Goal: Transaction & Acquisition: Obtain resource

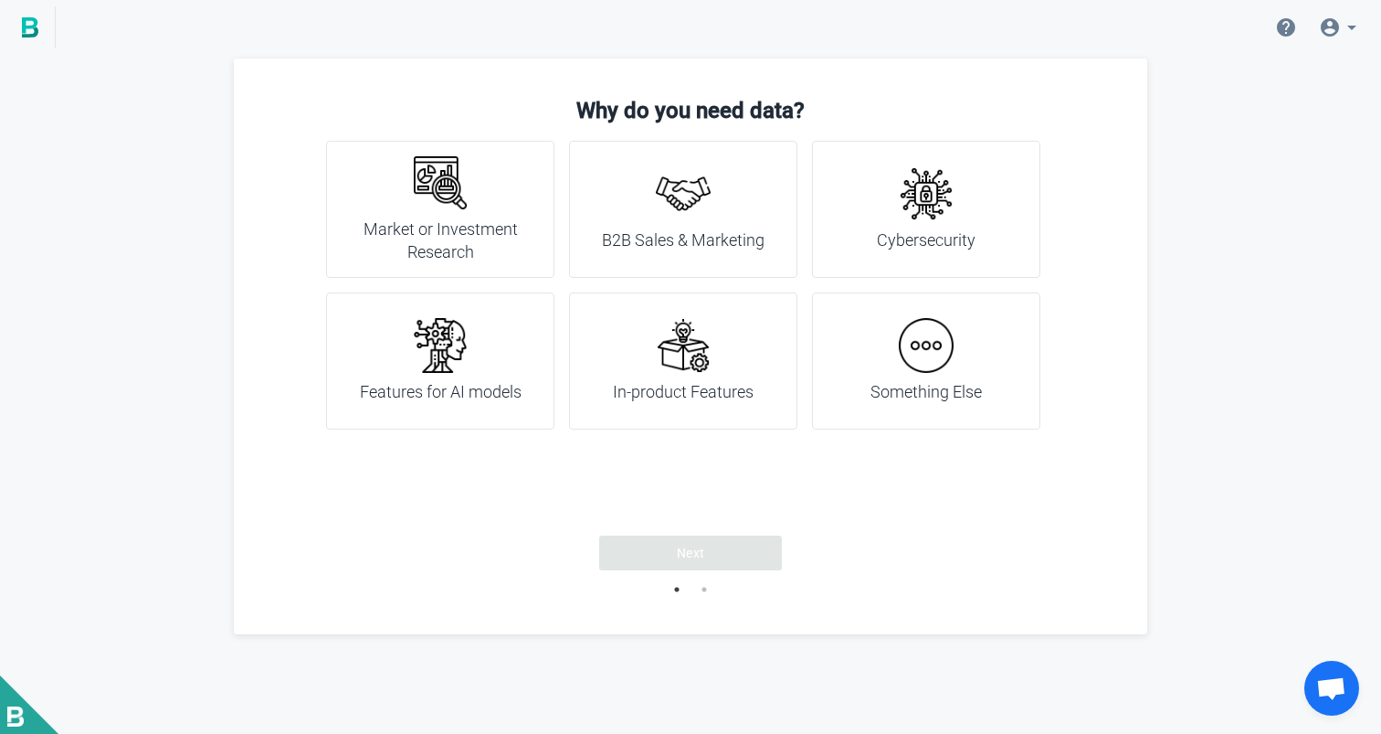
click at [450, 248] on h4 "Market or Investment Research" at bounding box center [440, 240] width 183 height 47
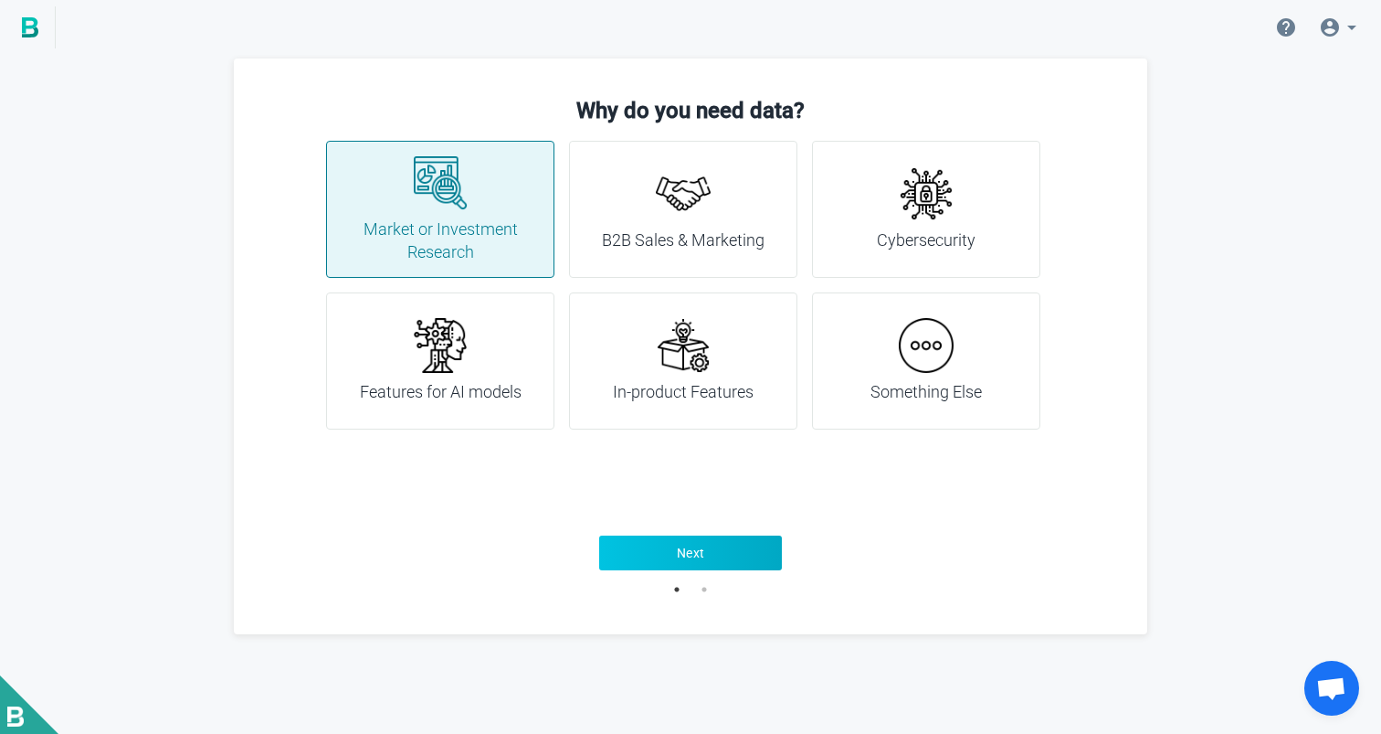
click at [701, 562] on button "Next" at bounding box center [690, 552] width 183 height 35
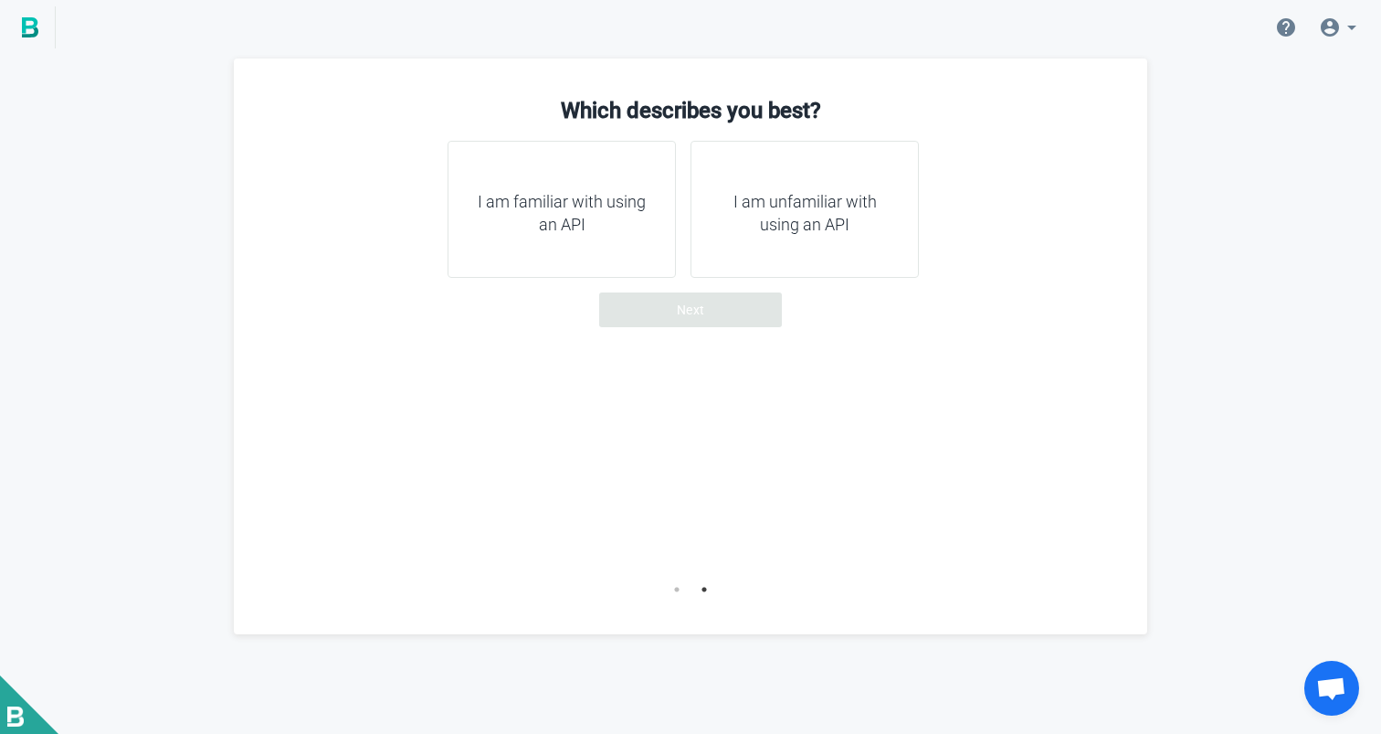
click at [577, 208] on h4 "I am familiar with using an API" at bounding box center [561, 213] width 183 height 47
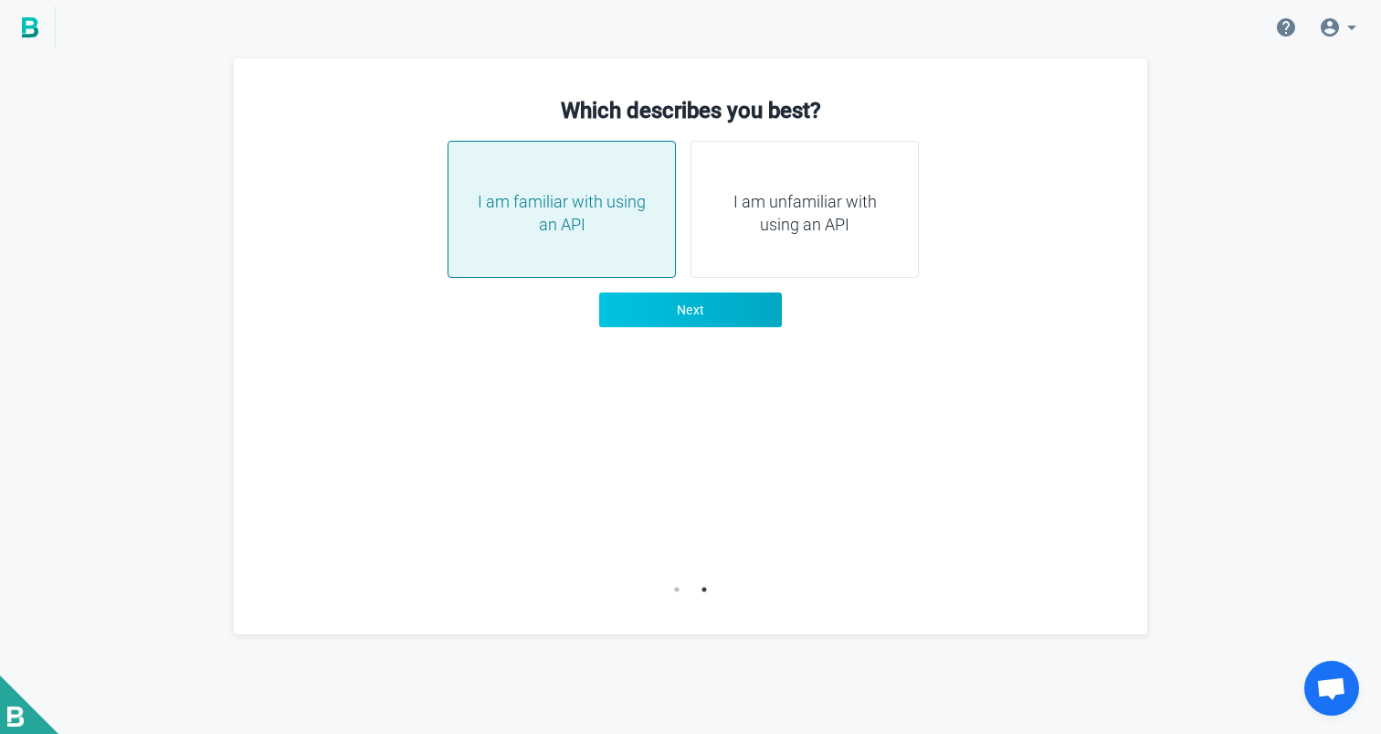
click at [715, 324] on button "Next" at bounding box center [690, 309] width 183 height 35
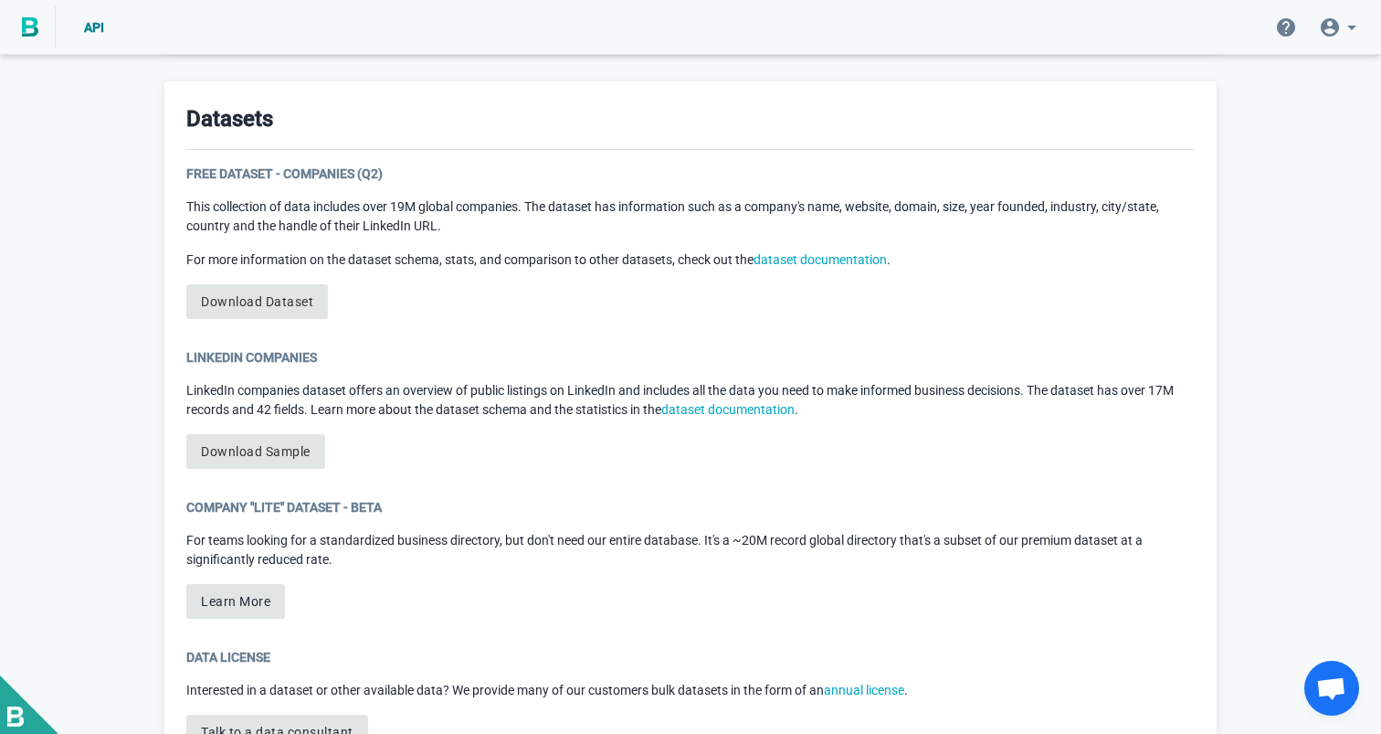
scroll to position [928, 0]
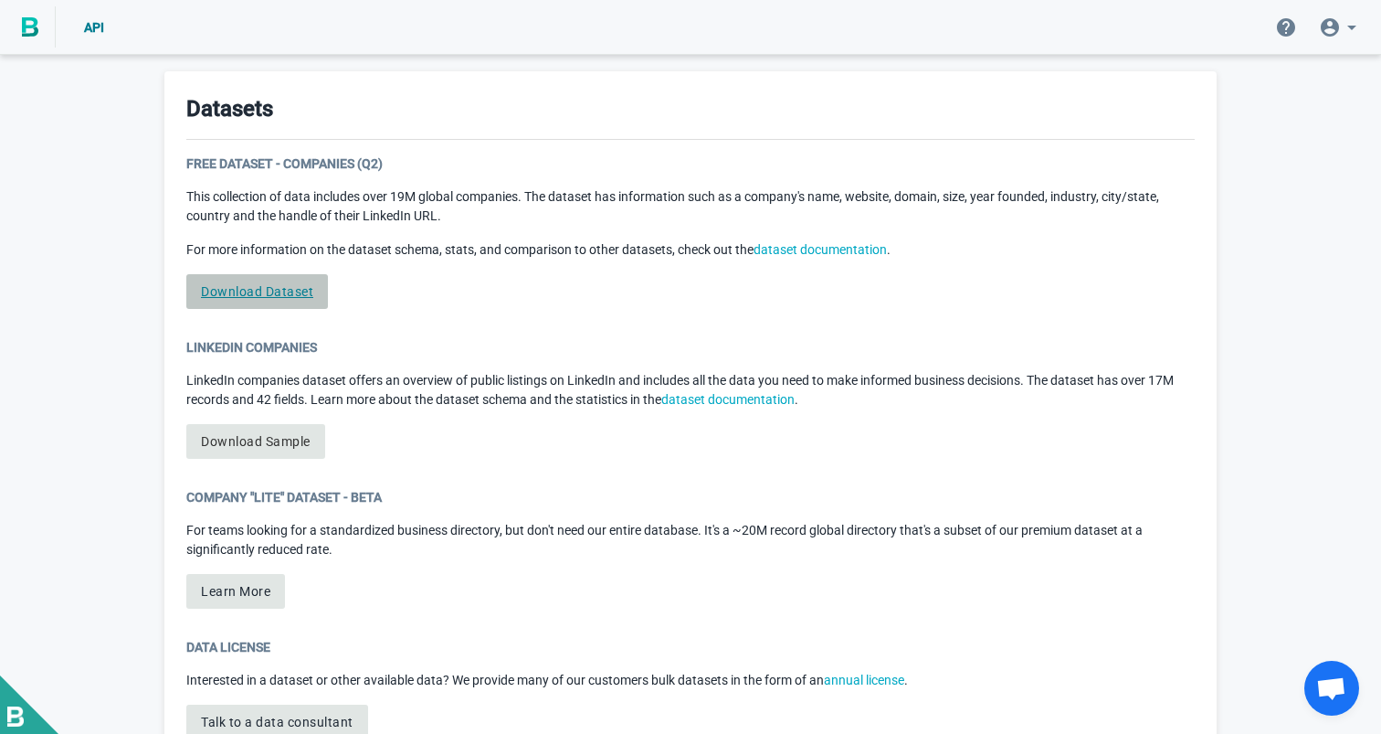
click at [288, 289] on link "Download Dataset" at bounding box center [257, 291] width 142 height 35
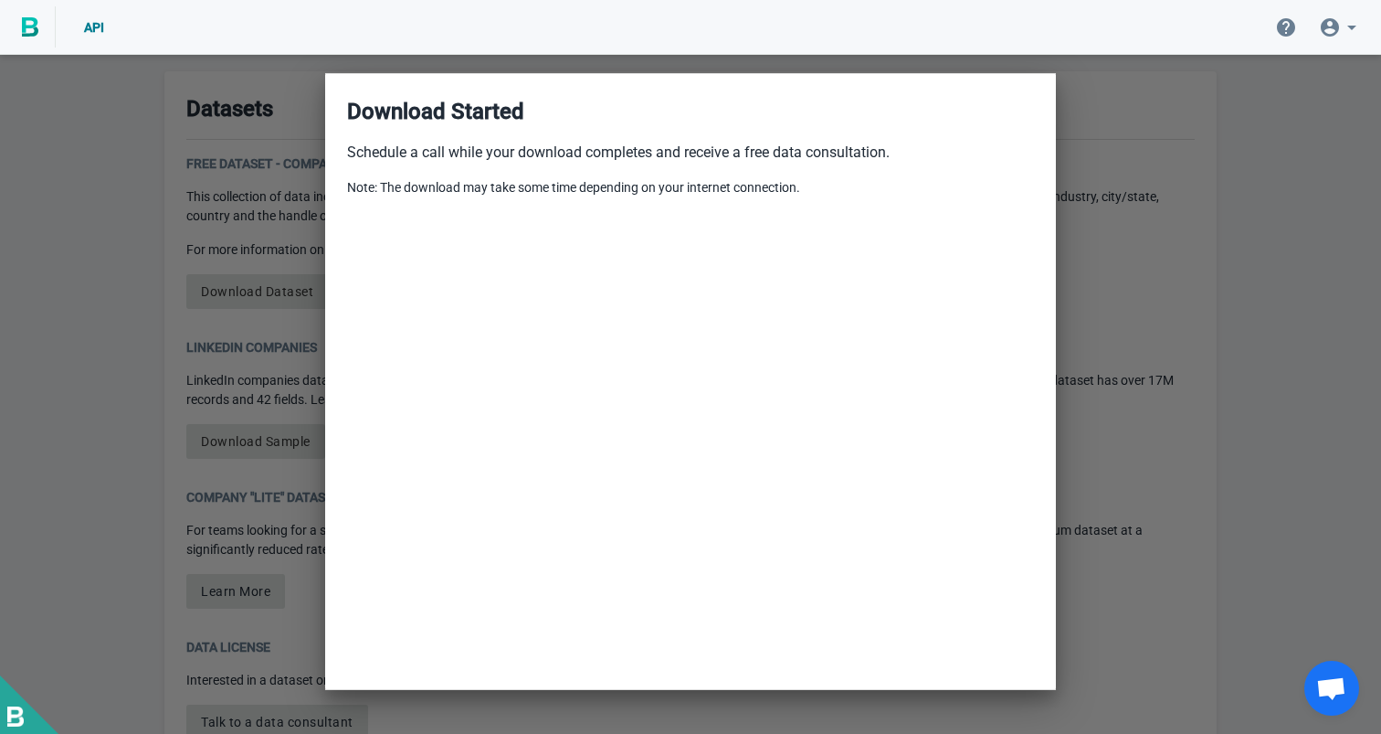
click at [290, 357] on div at bounding box center [690, 367] width 1381 height 734
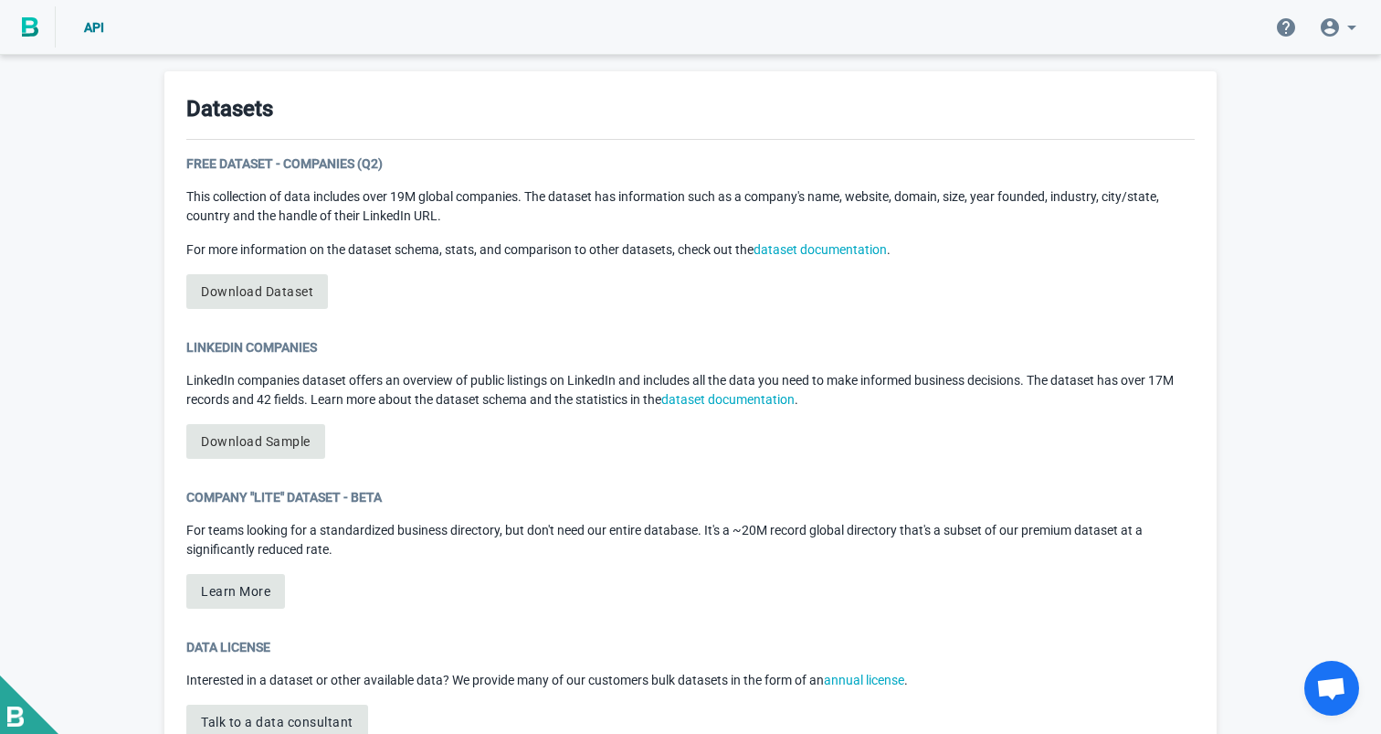
scroll to position [1007, 0]
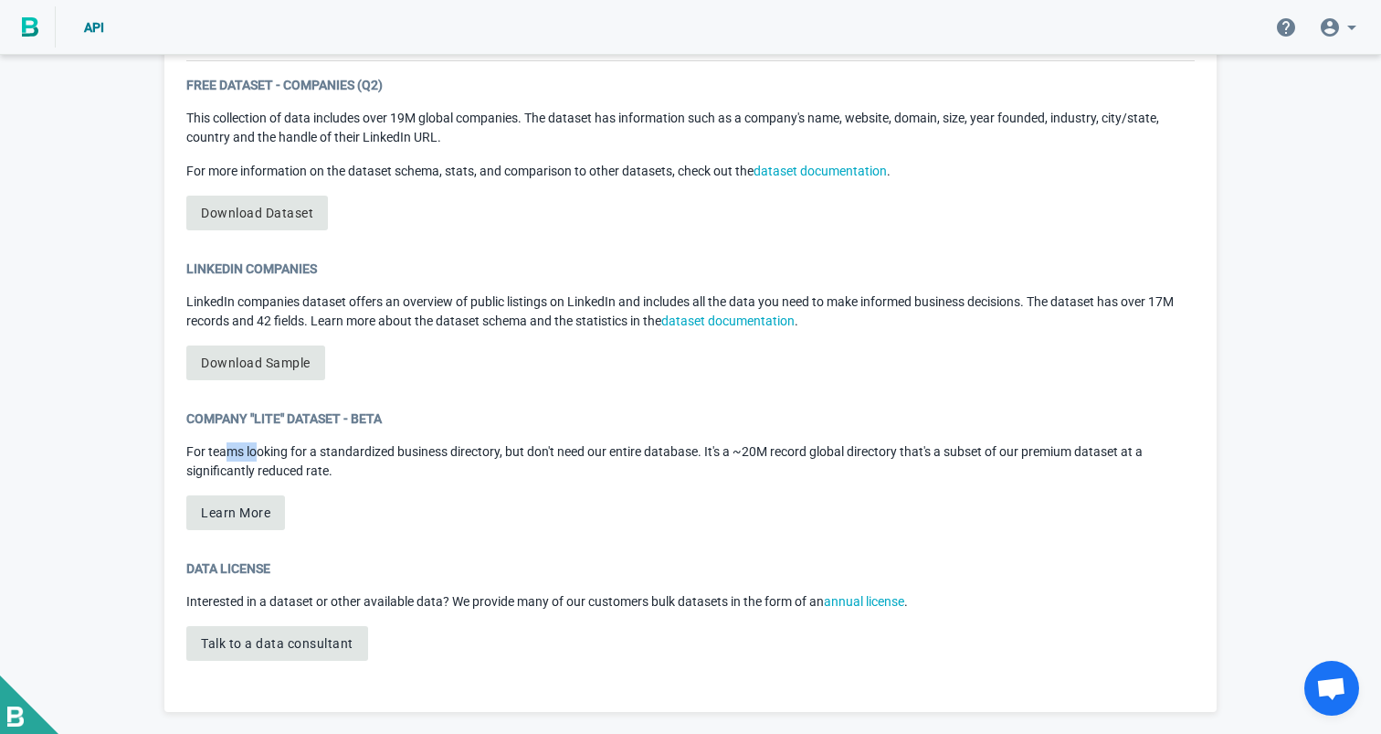
drag, startPoint x: 228, startPoint y: 450, endPoint x: 259, endPoint y: 457, distance: 31.7
click at [259, 457] on p "For teams looking for a standardized business directory, but don't need our ent…" at bounding box center [690, 461] width 1009 height 38
click at [276, 462] on p "For teams looking for a standardized business directory, but don't need our ent…" at bounding box center [690, 461] width 1009 height 38
click at [259, 510] on button "Learn More" at bounding box center [235, 512] width 99 height 35
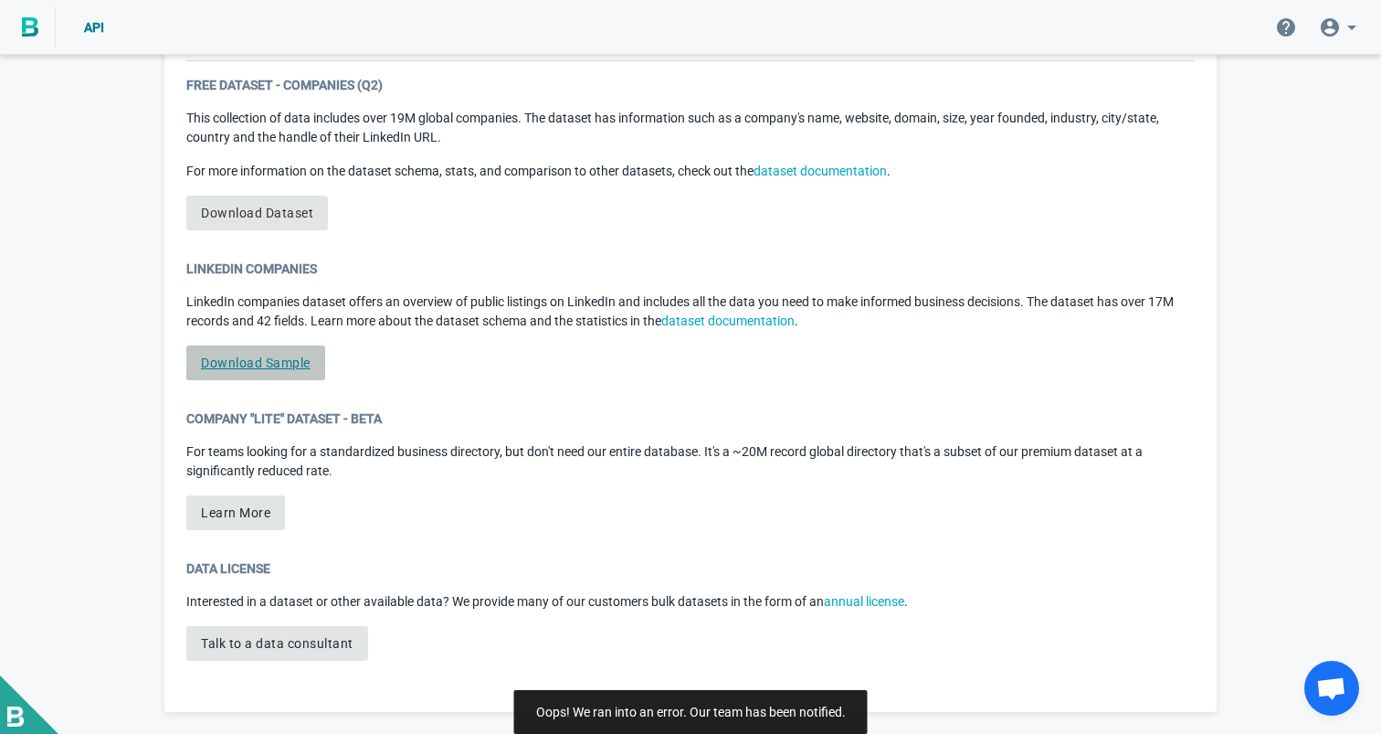
click at [275, 363] on link "Download Sample" at bounding box center [255, 362] width 139 height 35
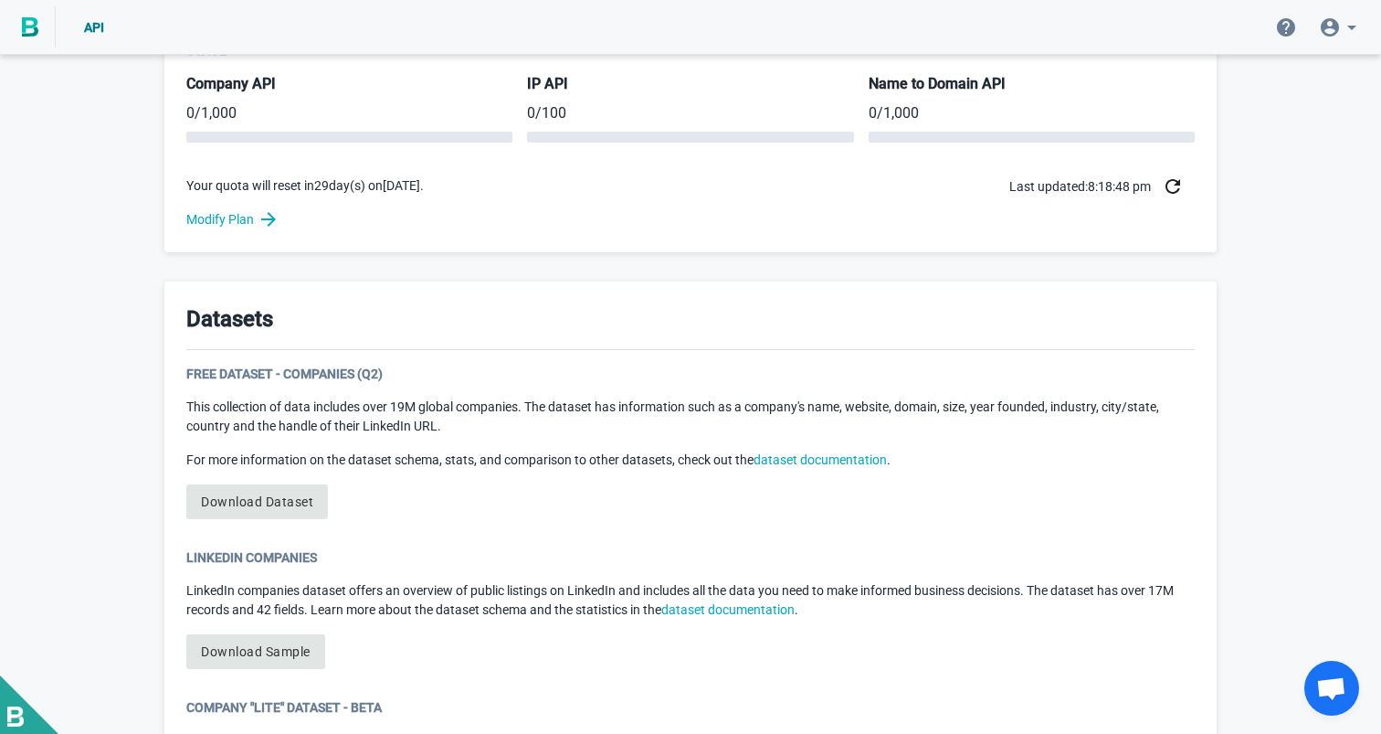
scroll to position [745, 0]
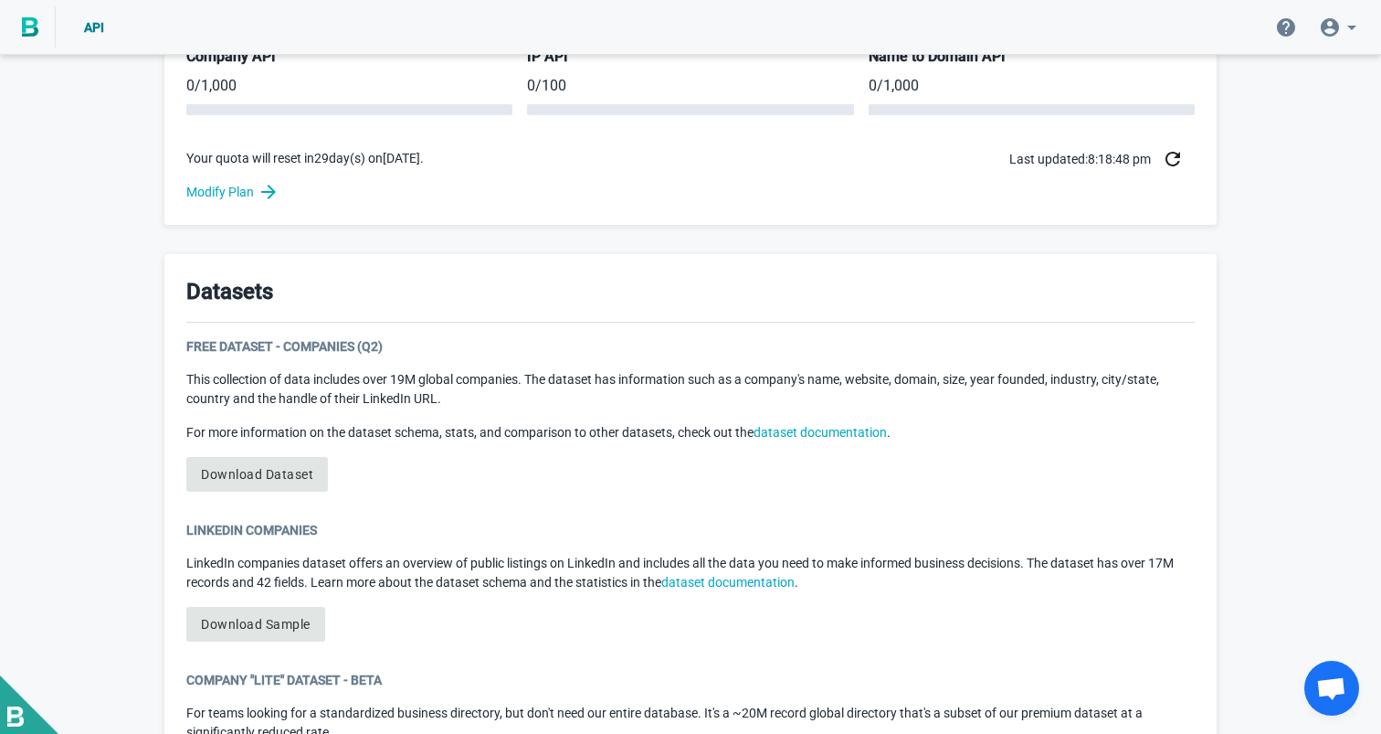
click at [1258, 344] on div "Welcome to BigPicture! You’re now one of nearly 5,000 companies relying on BigP…" at bounding box center [690, 154] width 1381 height 1682
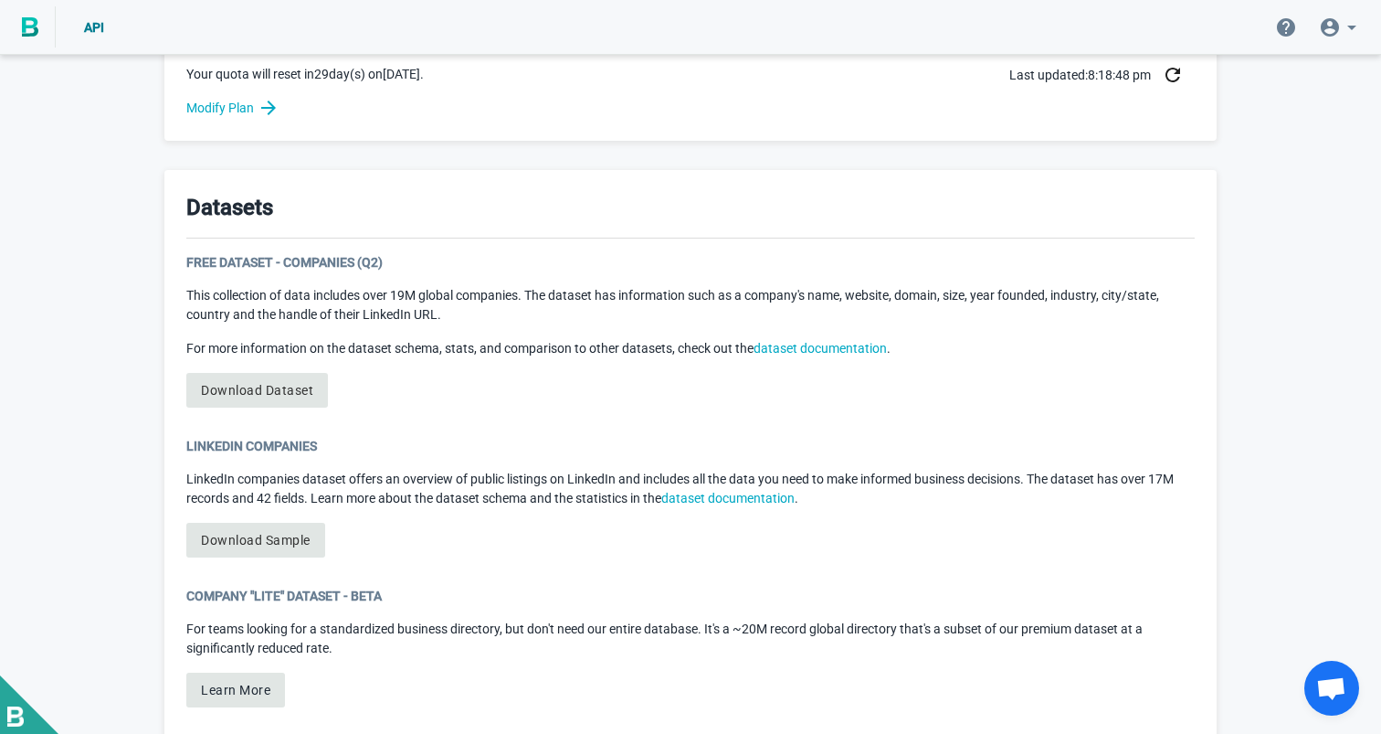
scroll to position [832, 0]
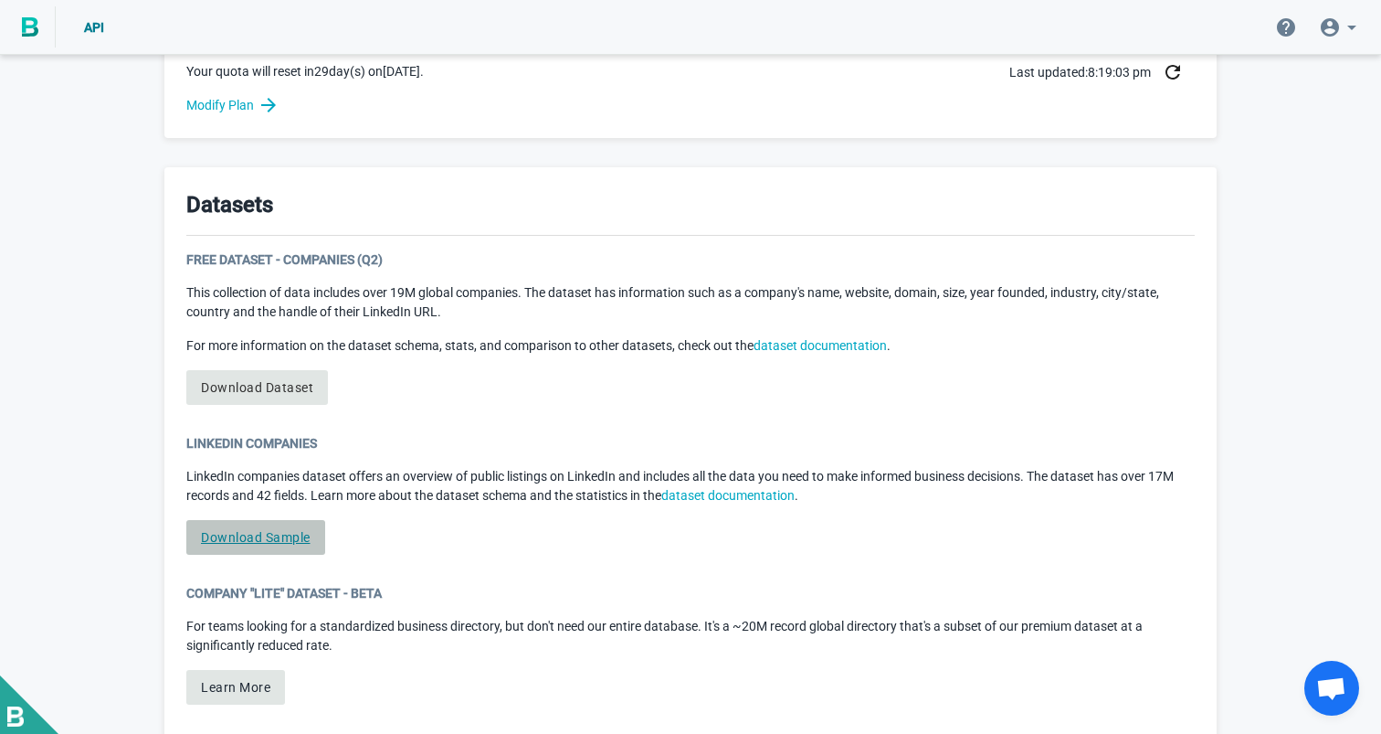
click at [245, 537] on link "Download Sample" at bounding box center [255, 537] width 139 height 35
click at [759, 371] on div "Free Dataset - Companies (Q2) This collection of data includes over 19M global …" at bounding box center [690, 334] width 1009 height 169
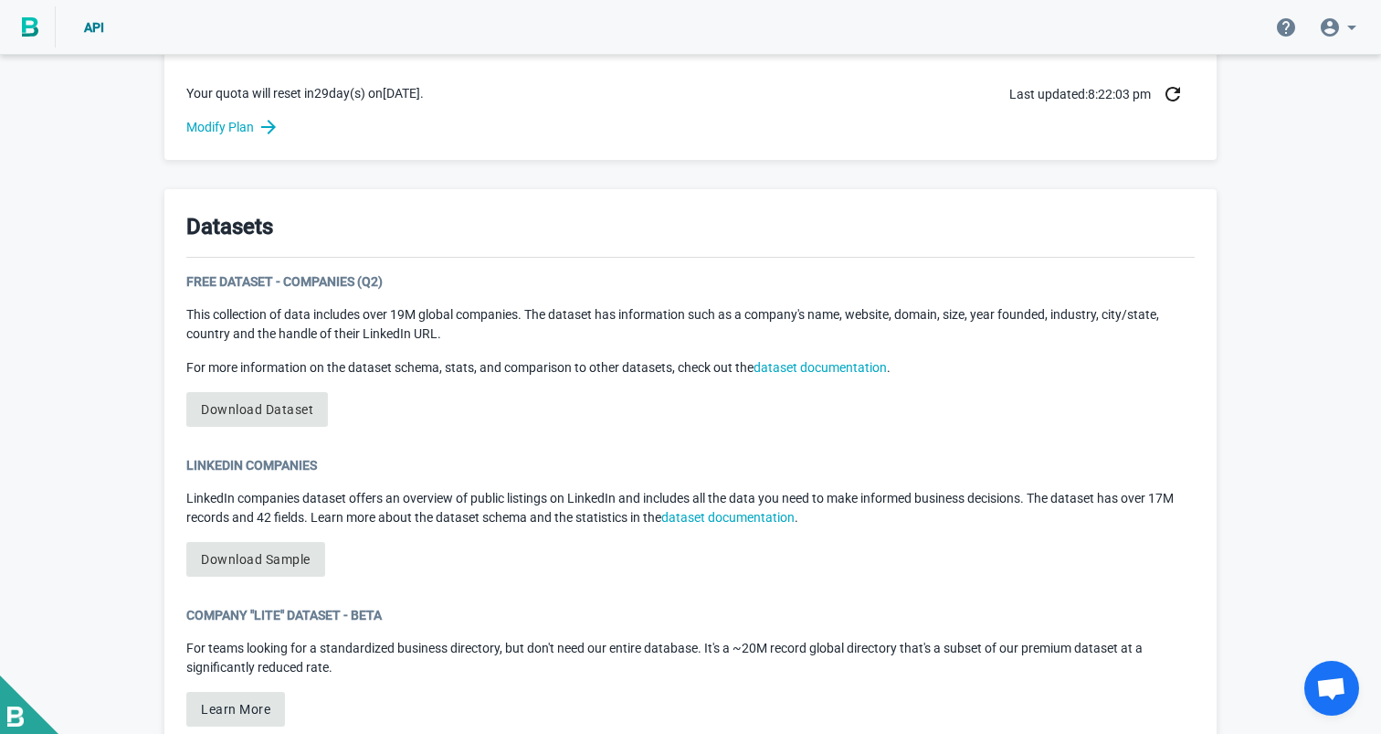
scroll to position [787, 0]
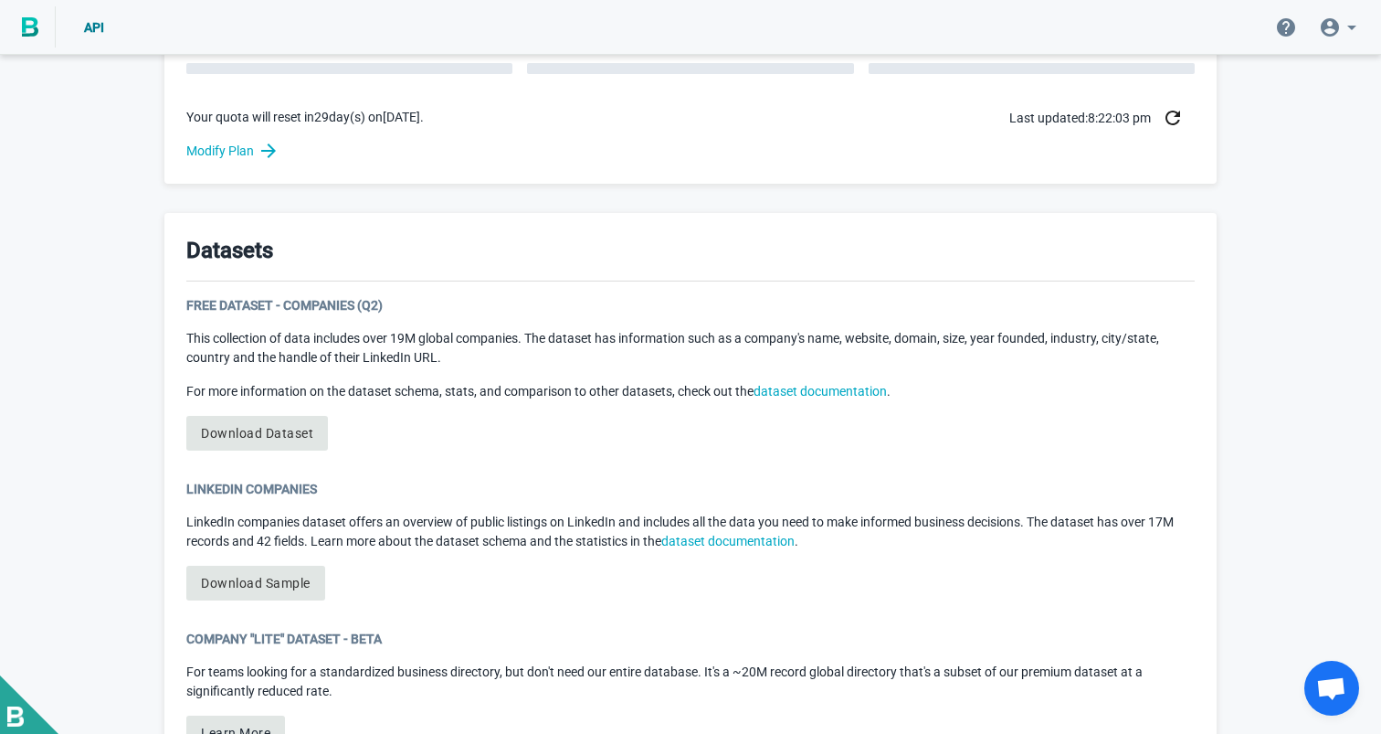
click at [463, 438] on div "Free Dataset - Companies (Q2) This collection of data includes over 19M global …" at bounding box center [690, 380] width 1009 height 169
click at [290, 582] on link "Download Sample" at bounding box center [255, 582] width 139 height 35
click at [280, 412] on div "Free Dataset - Companies (Q2) This collection of data includes over 19M global …" at bounding box center [690, 380] width 1009 height 169
click at [274, 438] on link "Download Dataset" at bounding box center [257, 433] width 142 height 35
